Goal: Information Seeking & Learning: Learn about a topic

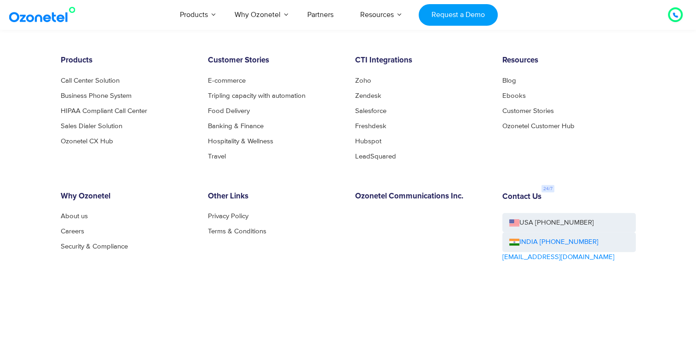
scroll to position [2164, 0]
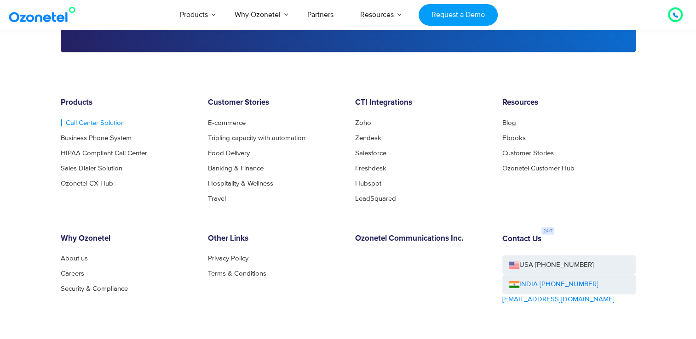
click at [80, 123] on link "Call Center Solution" at bounding box center [93, 123] width 64 height 7
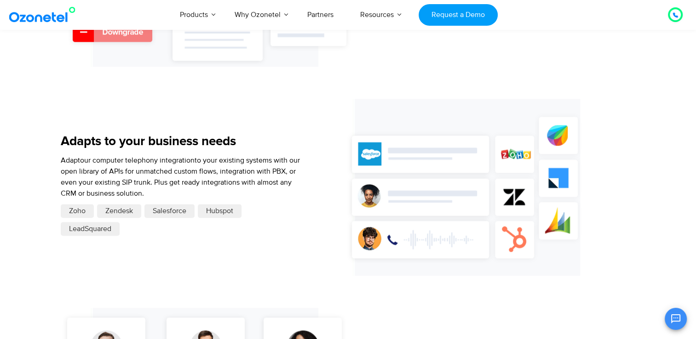
scroll to position [1288, 0]
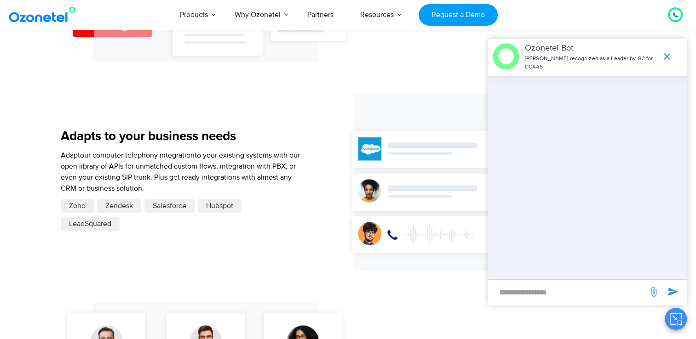
click at [587, 289] on input "new-msg-input" at bounding box center [568, 293] width 151 height 16
type input "**********"
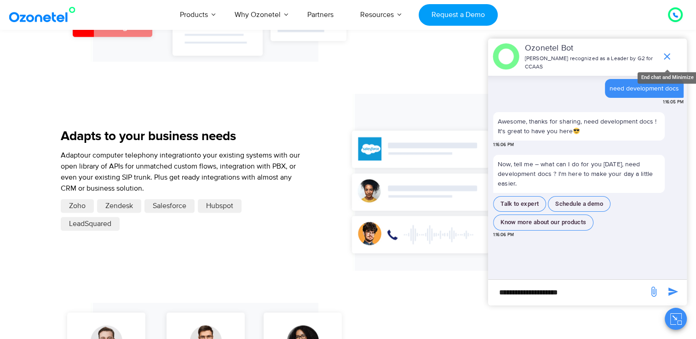
click at [666, 56] on icon "end chat or minimize" at bounding box center [667, 56] width 6 height 6
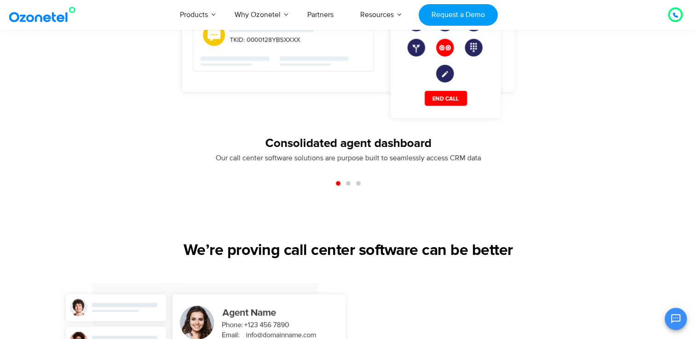
scroll to position [552, 0]
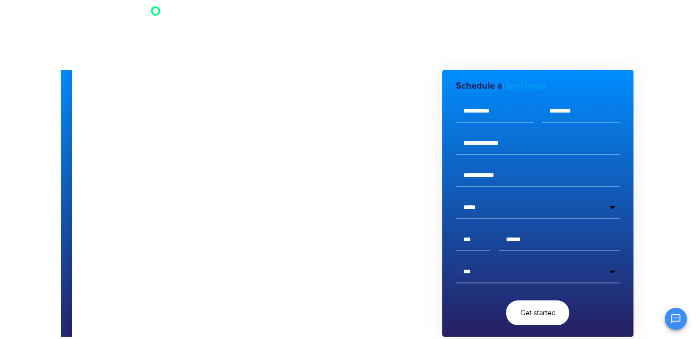
scroll to position [100, 0]
